Goal: Complete application form

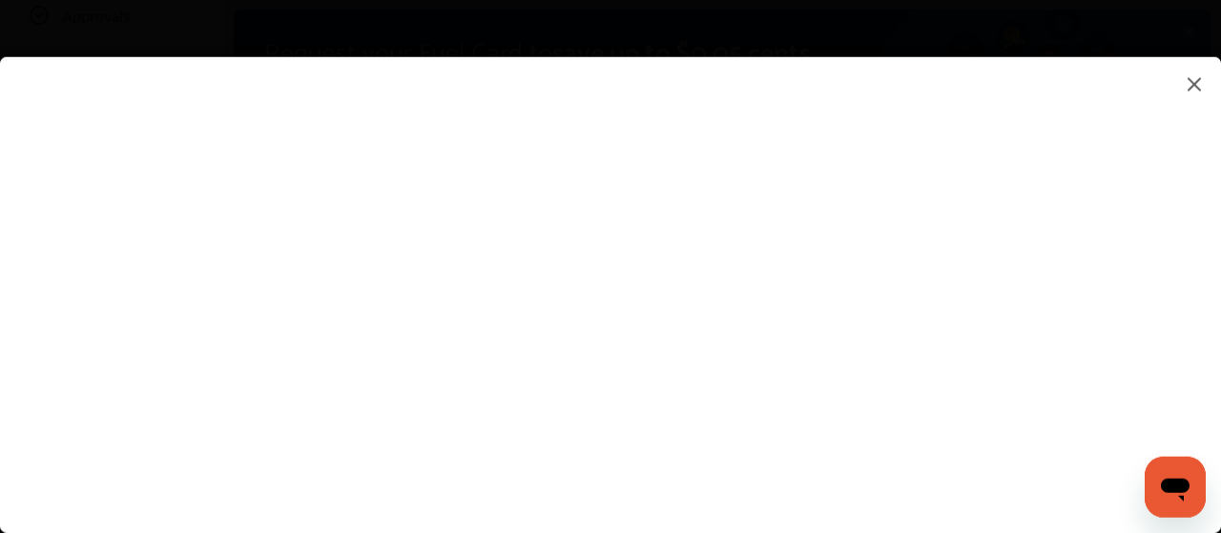
scroll to position [198, 0]
click at [819, 108] on flutter-view at bounding box center [610, 276] width 1221 height 438
type input "**********"
click at [966, 222] on flutter-view at bounding box center [610, 276] width 1221 height 438
click at [1085, 222] on flutter-view at bounding box center [610, 276] width 1221 height 438
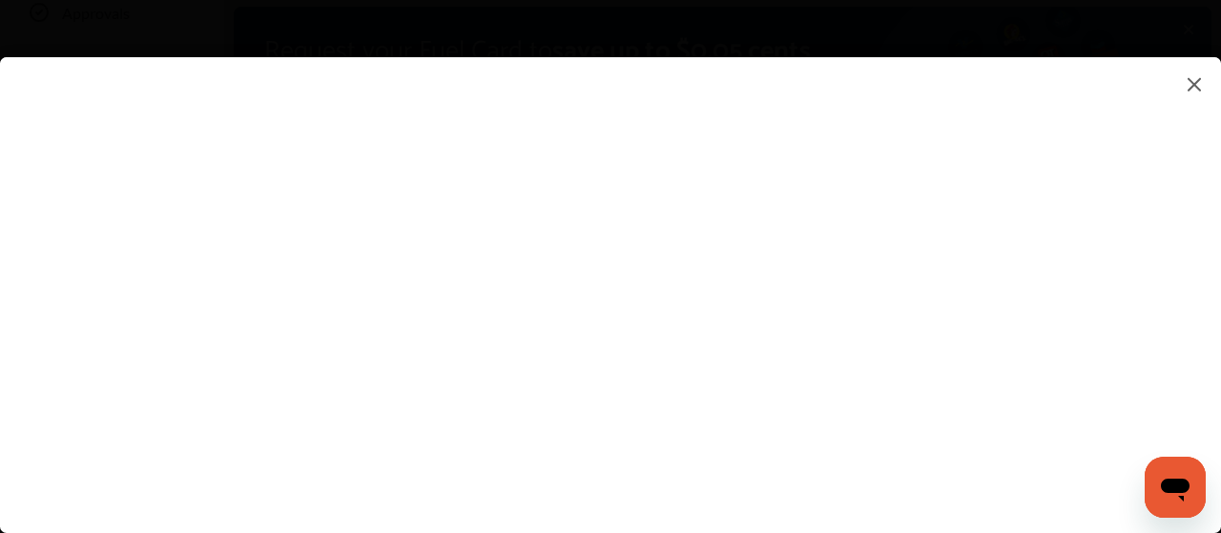
click at [810, 155] on flutter-view at bounding box center [610, 276] width 1221 height 438
type textarea "**********"
click at [814, 235] on flutter-view at bounding box center [610, 276] width 1221 height 438
click at [771, 234] on flutter-view at bounding box center [610, 276] width 1221 height 438
type input "***"
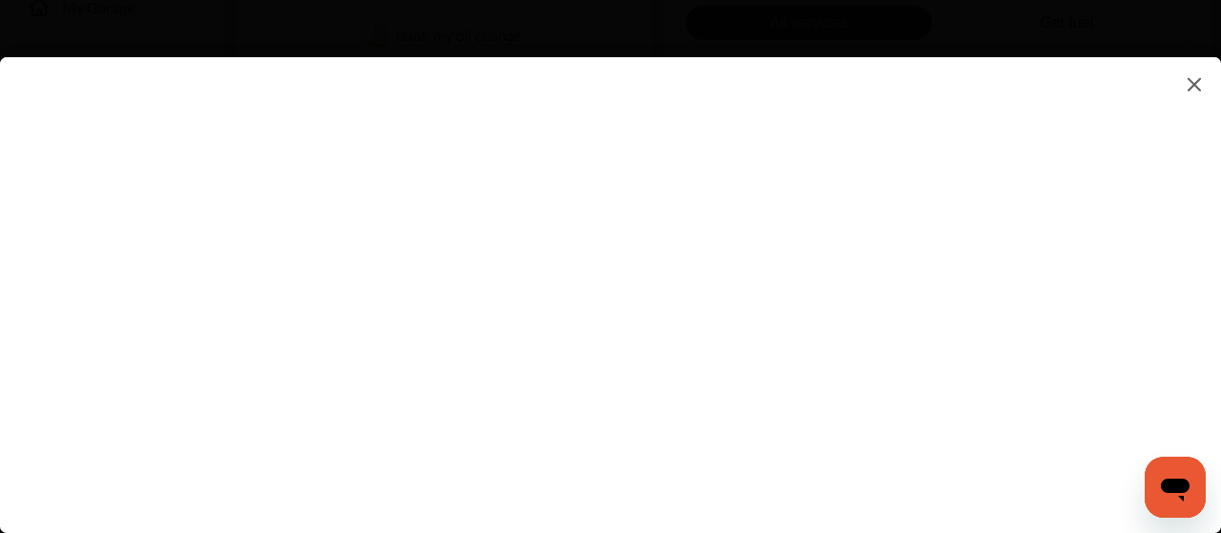
scroll to position [496, 0]
click at [973, 195] on flutter-view at bounding box center [610, 276] width 1221 height 438
click at [1088, 180] on flutter-view at bounding box center [610, 276] width 1221 height 438
click at [800, 245] on flutter-view at bounding box center [610, 276] width 1221 height 438
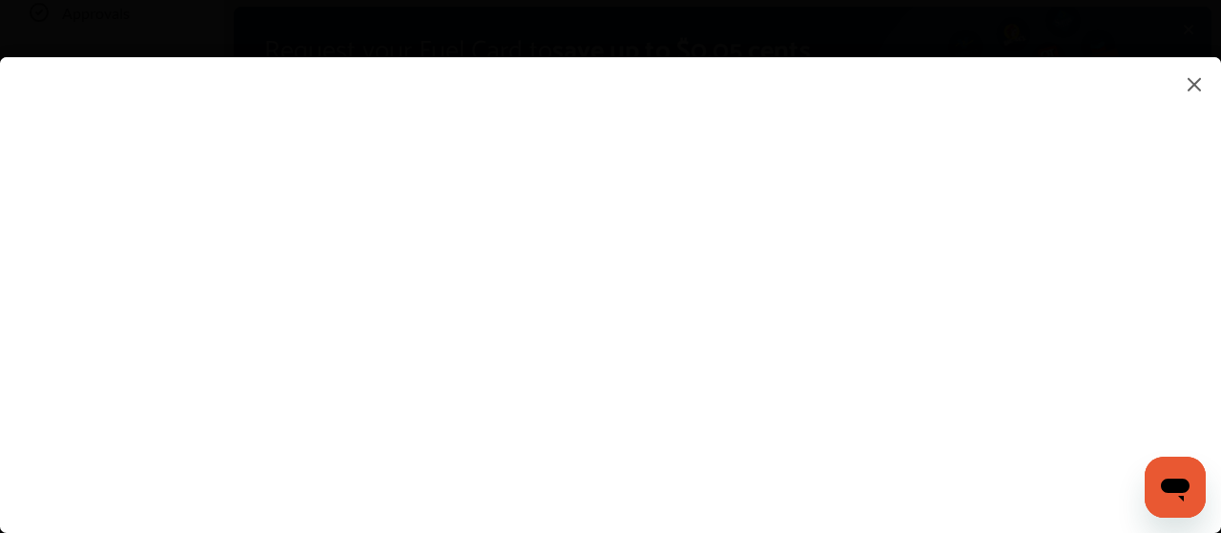
click at [763, 257] on input at bounding box center [858, 251] width 397 height 25
click at [821, 253] on input at bounding box center [858, 251] width 397 height 25
click at [774, 259] on input at bounding box center [858, 251] width 397 height 25
click at [768, 358] on flutter-view at bounding box center [610, 276] width 1221 height 438
click at [736, 263] on flutter-view at bounding box center [610, 276] width 1221 height 438
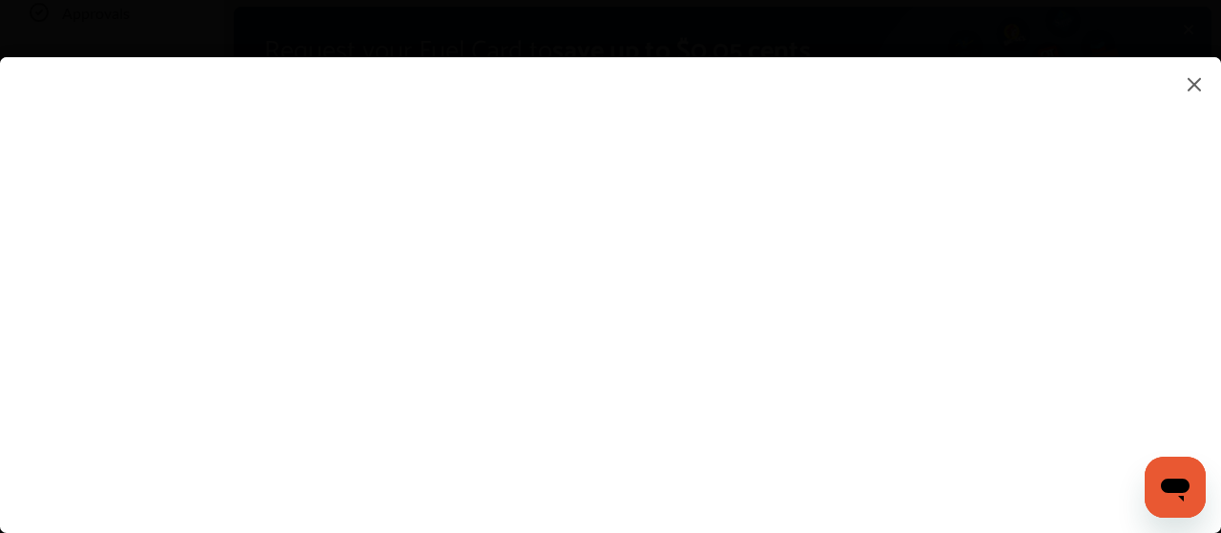
click at [736, 263] on input at bounding box center [858, 251] width 397 height 25
click at [764, 239] on input at bounding box center [858, 251] width 397 height 25
type input "*********"
click at [755, 356] on flutter-view "*********" at bounding box center [610, 276] width 1221 height 438
click at [813, 466] on flutter-view at bounding box center [610, 276] width 1221 height 438
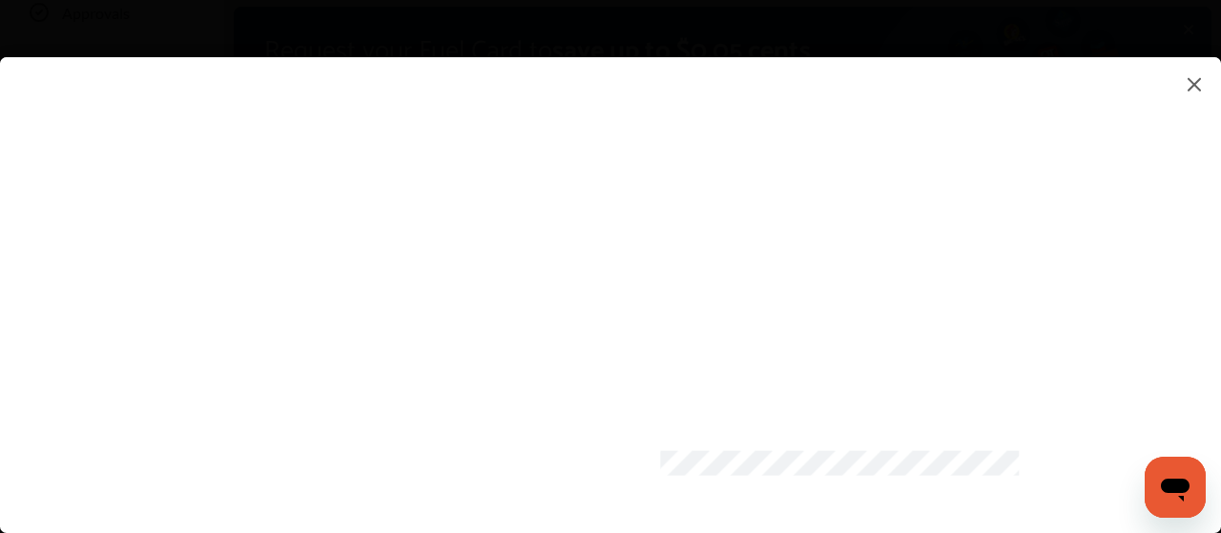
click at [1074, 463] on flutter-view at bounding box center [610, 276] width 1221 height 438
click at [1081, 363] on flutter-view at bounding box center [610, 276] width 1221 height 438
click at [649, 373] on flutter-view at bounding box center [610, 276] width 1221 height 438
click at [810, 425] on flutter-view at bounding box center [610, 276] width 1221 height 438
